Goal: Task Accomplishment & Management: Manage account settings

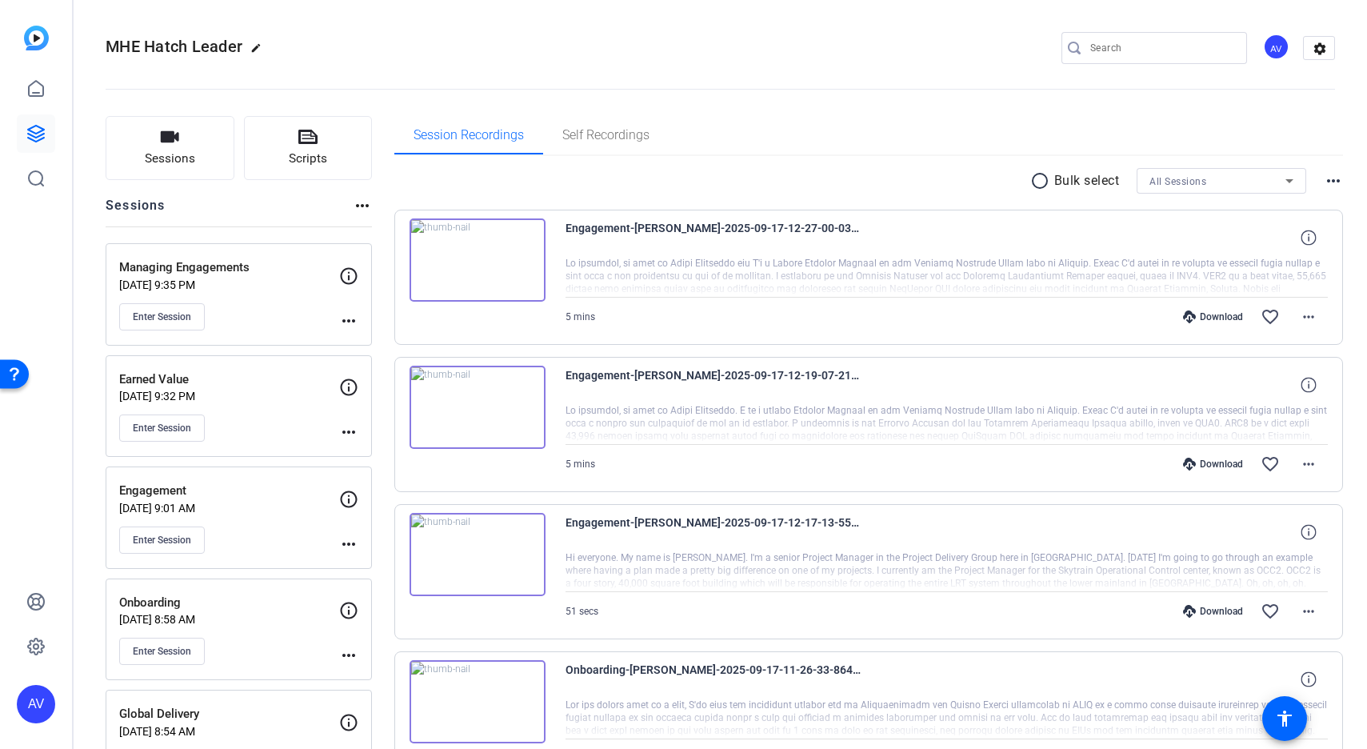
click at [212, 267] on p "Managing Engagements" at bounding box center [229, 267] width 220 height 18
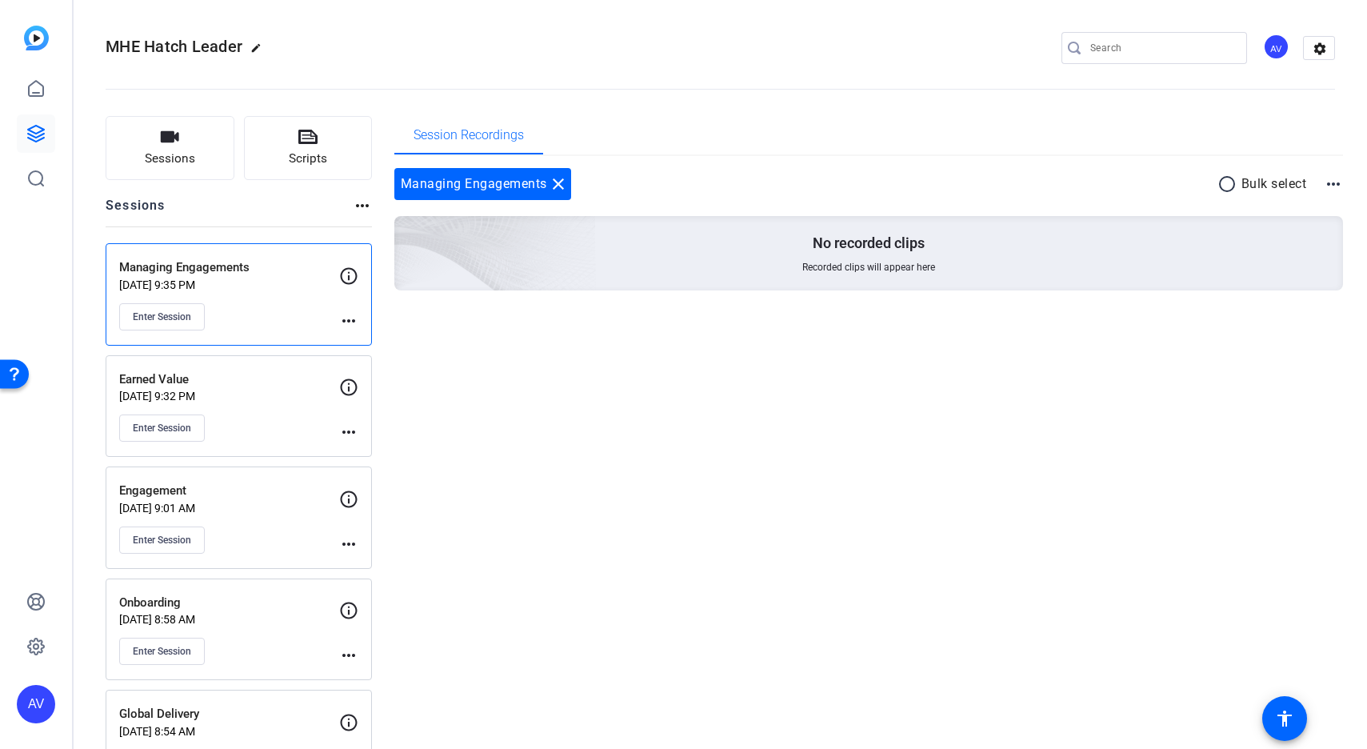
click at [348, 320] on mat-icon "more_horiz" at bounding box center [348, 320] width 19 height 19
click at [377, 344] on span "Edit Session" at bounding box center [388, 343] width 73 height 19
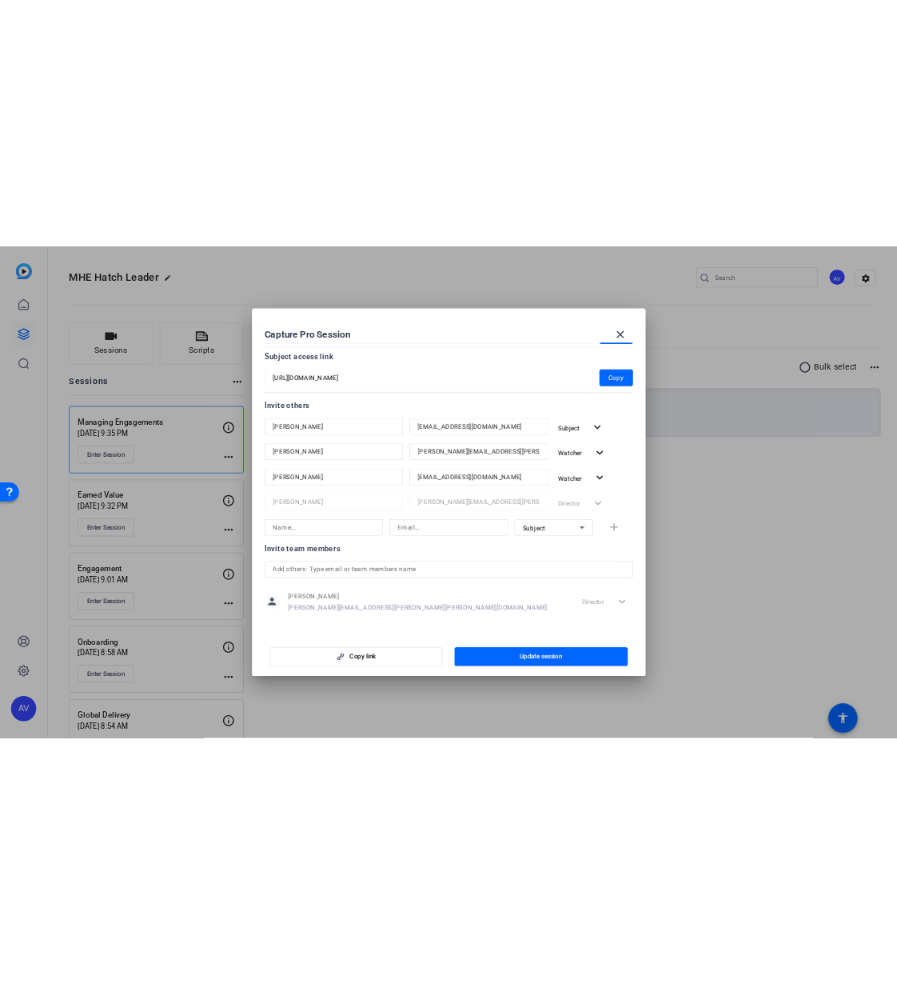
scroll to position [135, 0]
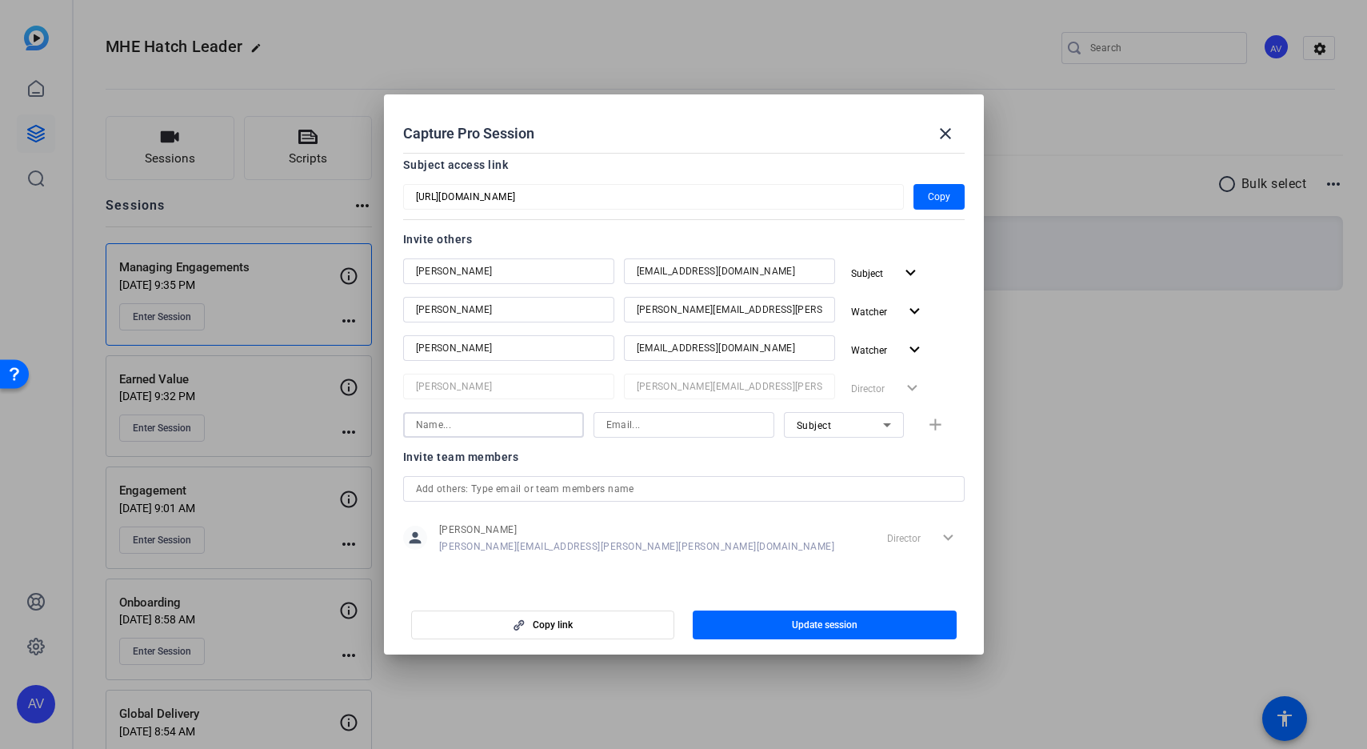
click at [467, 429] on input at bounding box center [493, 424] width 155 height 19
type input "Sohan Akolkar"
type input "Sohan.Akolkar@hatch.com"
click at [884, 423] on icon at bounding box center [886, 424] width 19 height 19
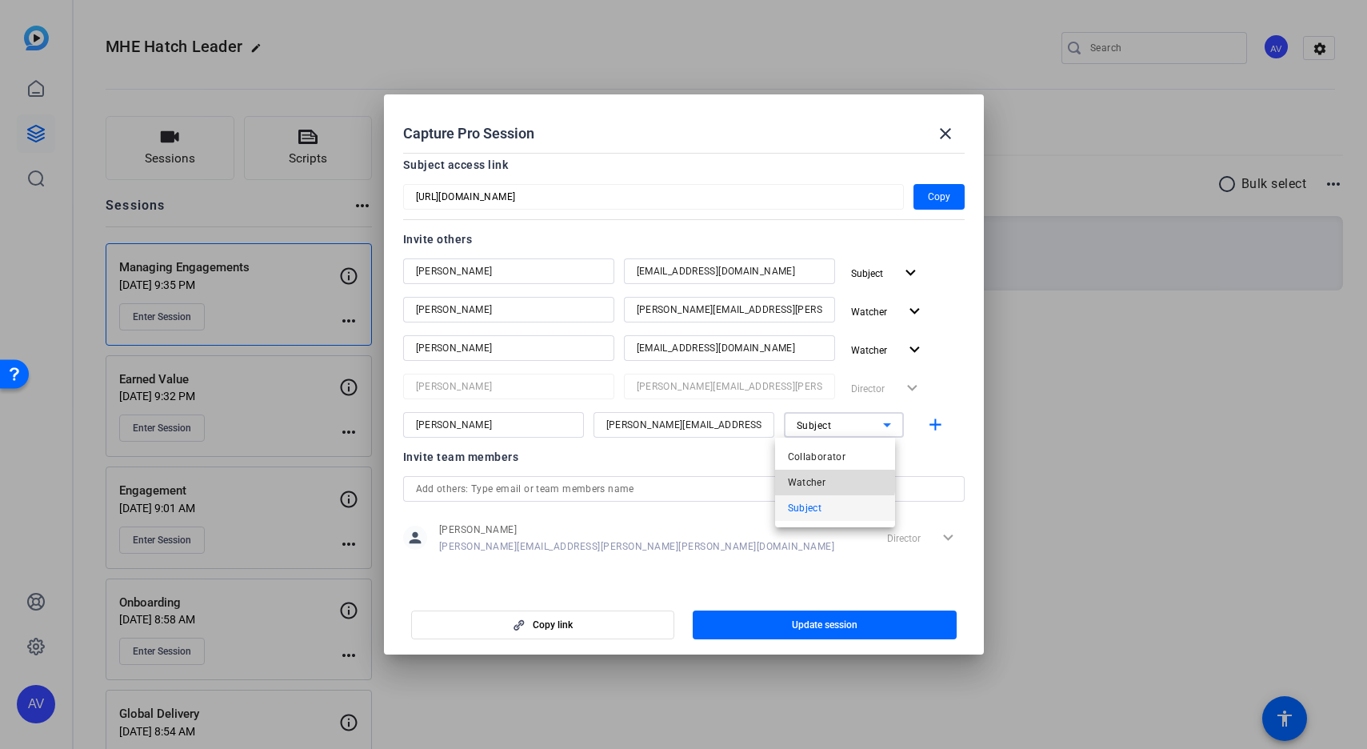
click at [829, 481] on mat-option "Watcher" at bounding box center [835, 482] width 120 height 26
click at [927, 425] on mat-icon "add" at bounding box center [935, 425] width 20 height 20
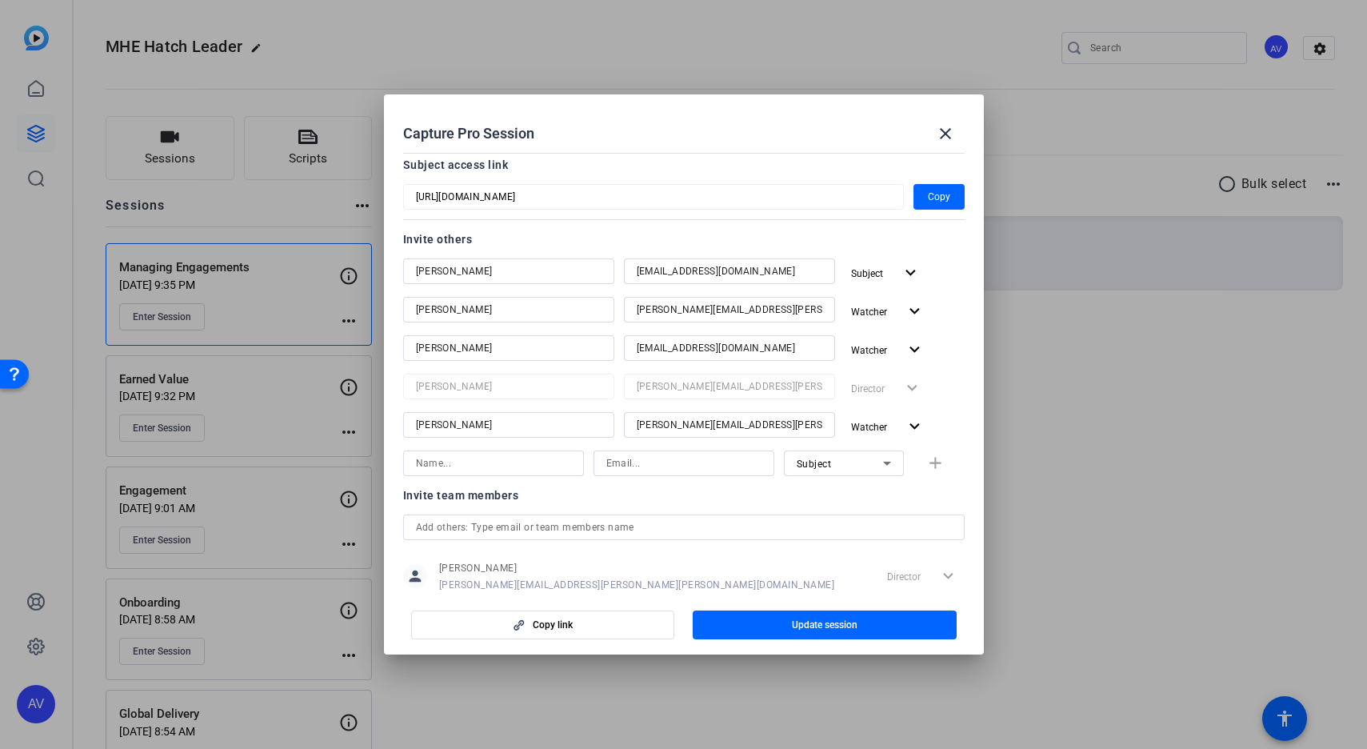
click at [842, 626] on span "Update session" at bounding box center [825, 624] width 66 height 13
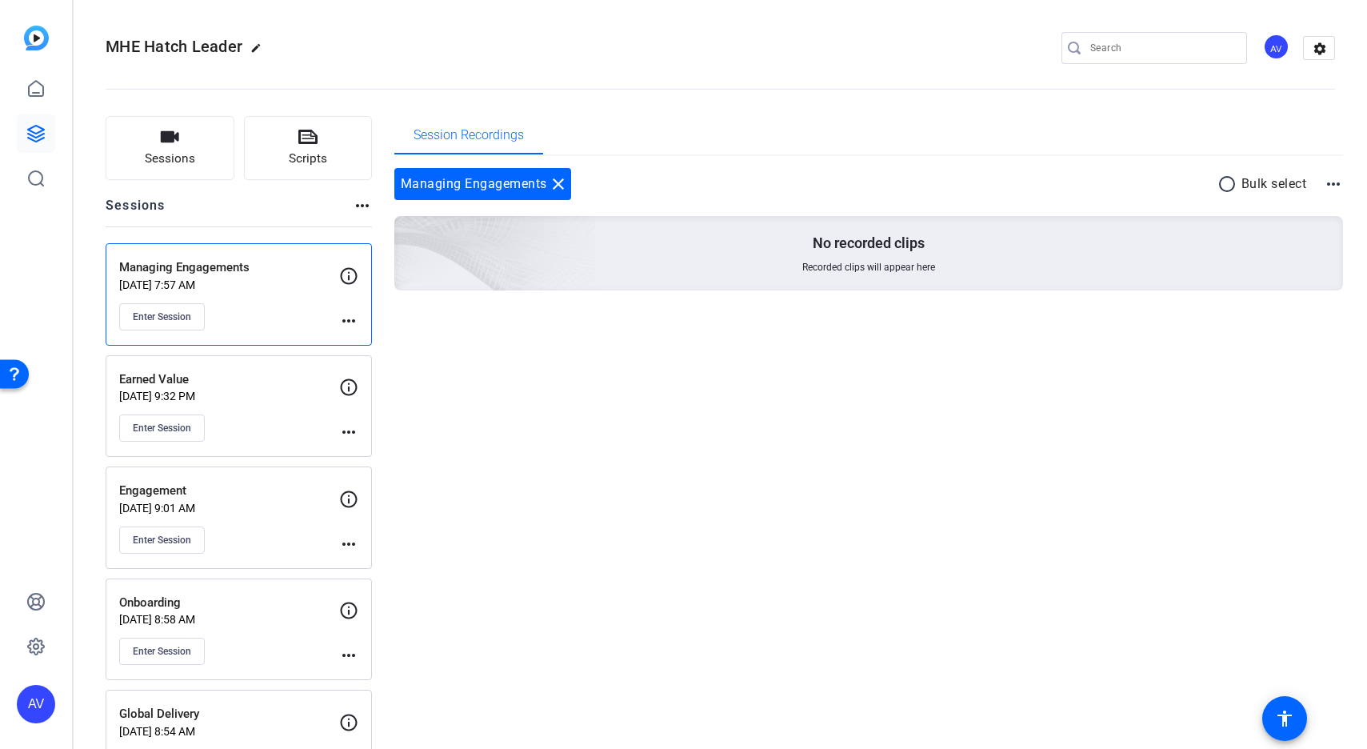
click at [352, 432] on mat-icon "more_horiz" at bounding box center [348, 431] width 19 height 19
click at [381, 455] on span "Edit Session" at bounding box center [388, 455] width 73 height 19
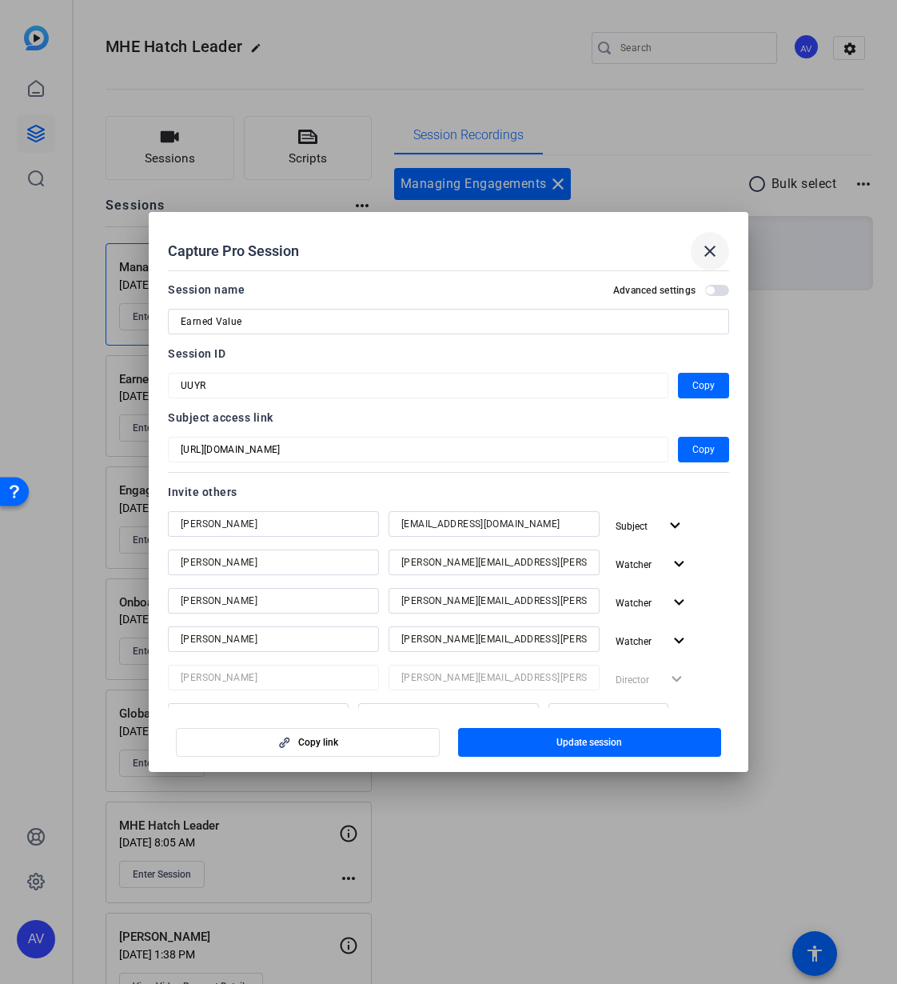
click at [710, 250] on mat-icon "close" at bounding box center [710, 251] width 19 height 19
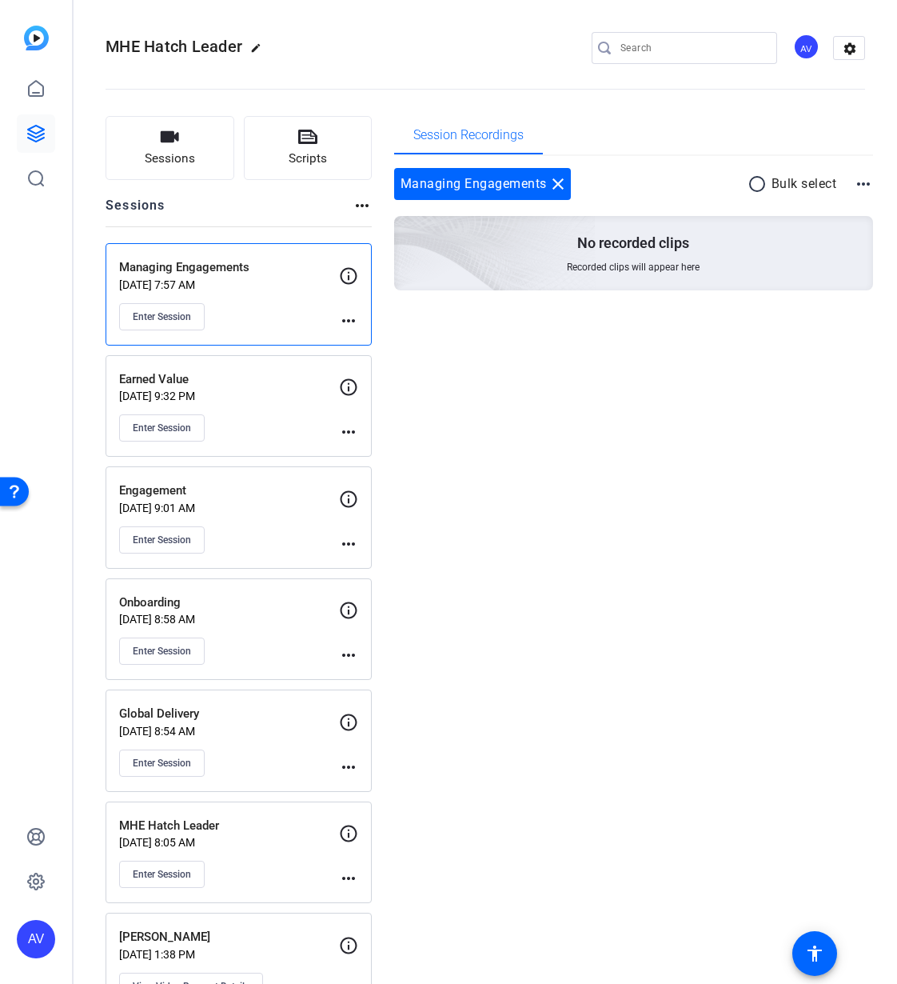
click at [346, 431] on mat-icon "more_horiz" at bounding box center [348, 431] width 19 height 19
click at [369, 457] on span "Edit Session" at bounding box center [388, 455] width 73 height 19
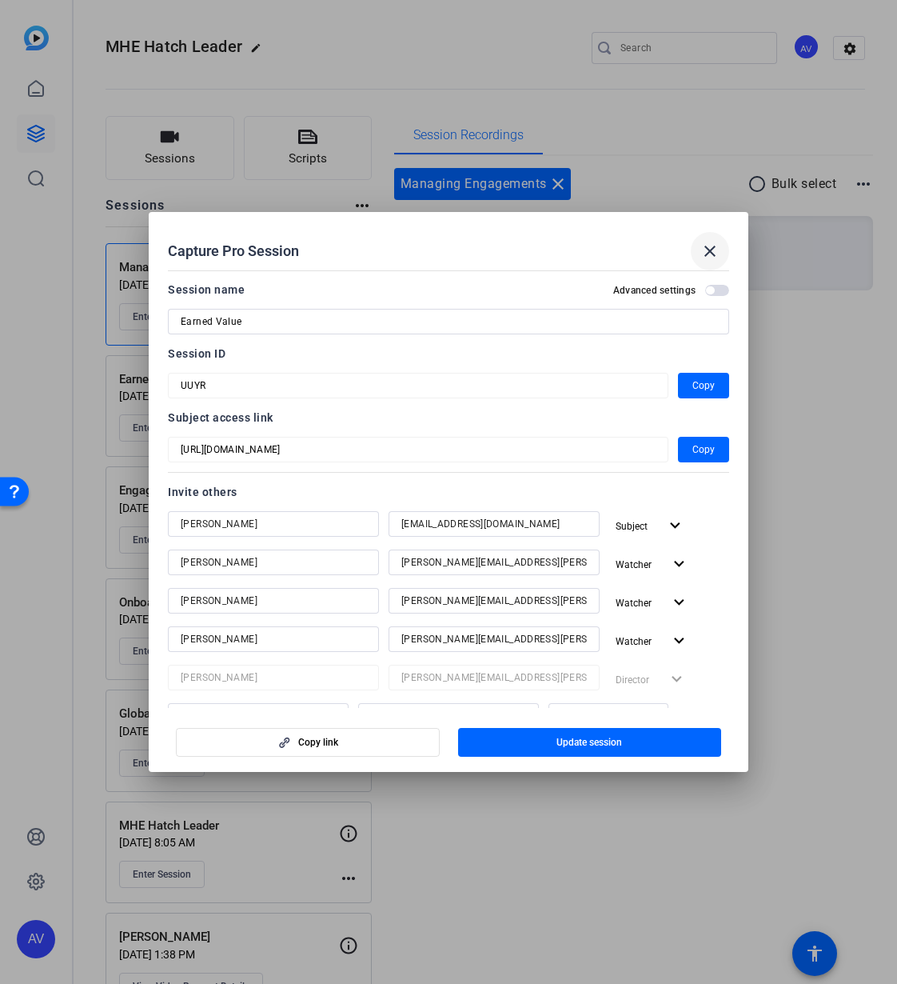
click at [717, 250] on mat-icon "close" at bounding box center [710, 251] width 19 height 19
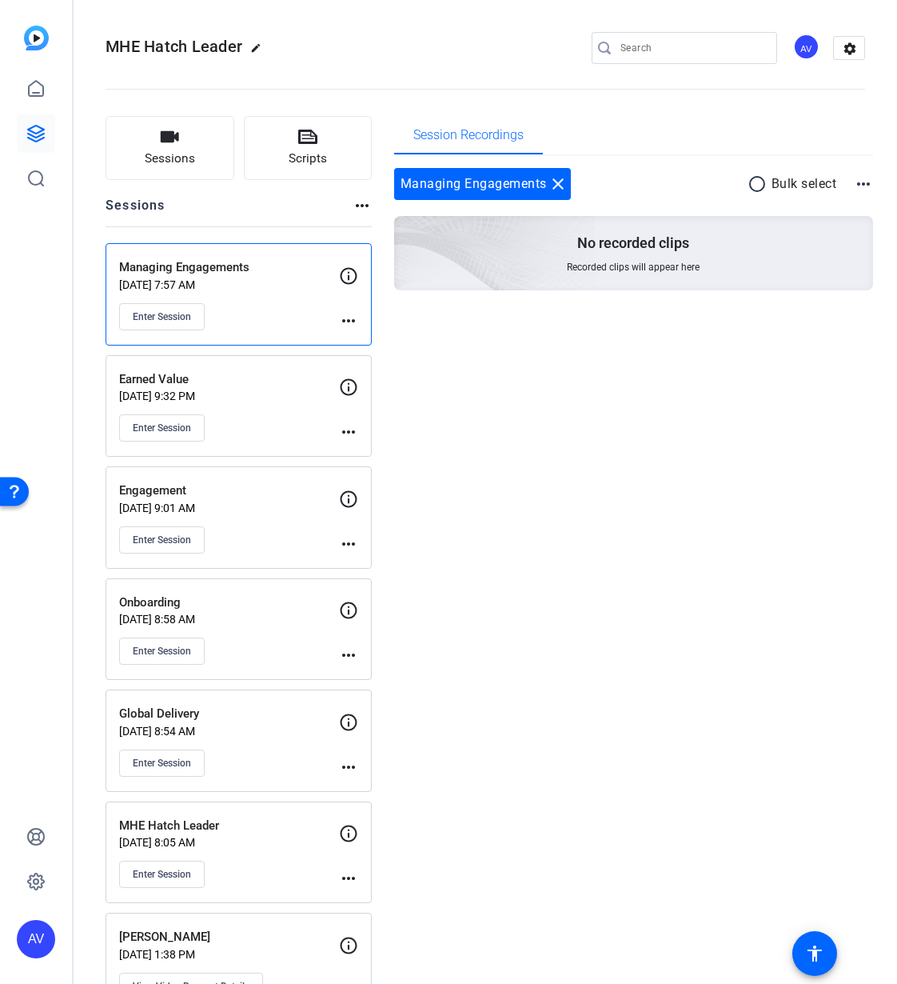
click at [351, 320] on mat-icon "more_horiz" at bounding box center [348, 320] width 19 height 19
click at [389, 349] on span "Edit Session" at bounding box center [388, 343] width 73 height 19
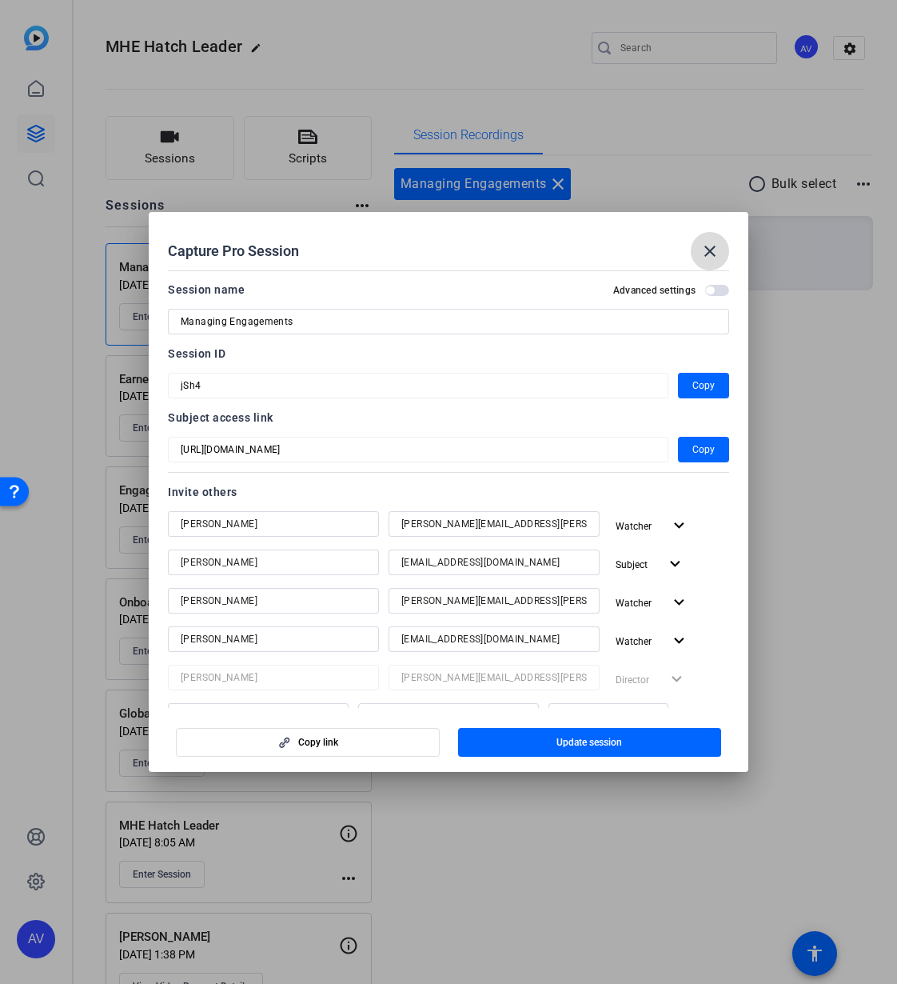
click at [712, 251] on mat-icon "close" at bounding box center [710, 251] width 19 height 19
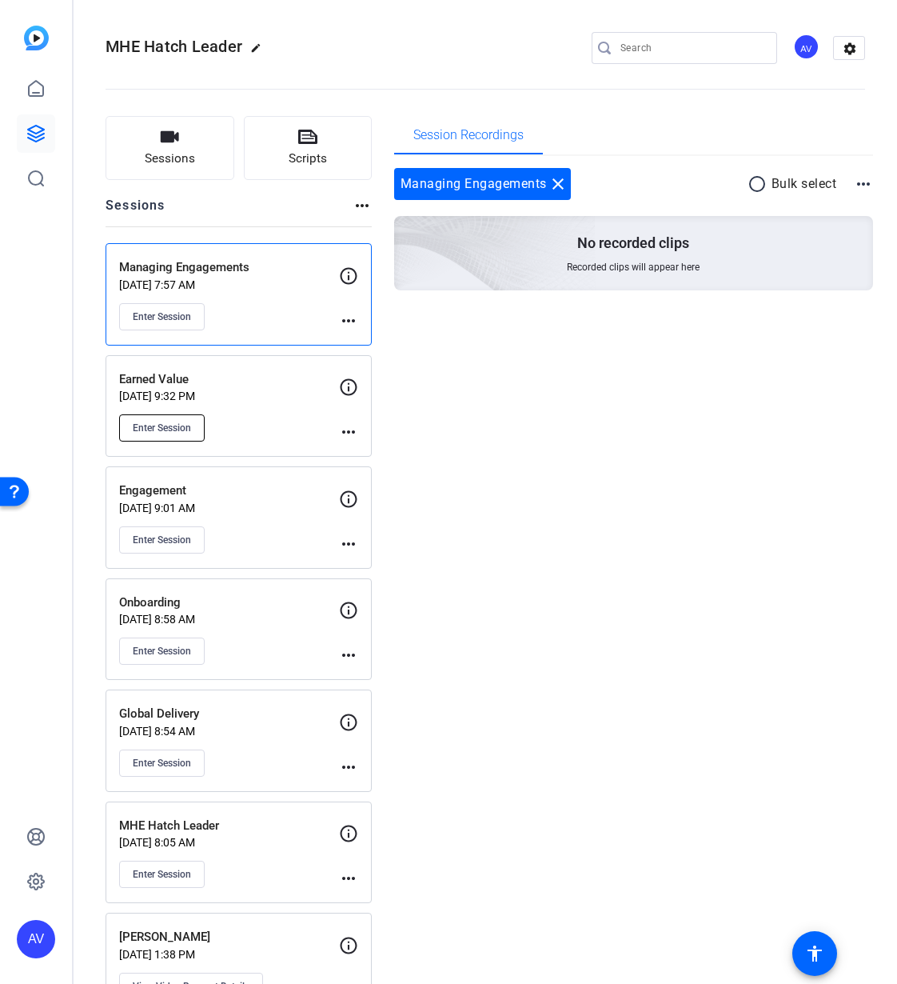
click at [160, 429] on span "Enter Session" at bounding box center [162, 427] width 58 height 13
